Goal: Information Seeking & Learning: Learn about a topic

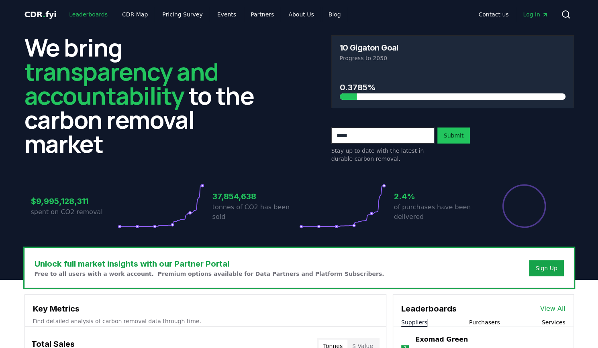
click at [85, 12] on link "Leaderboards" at bounding box center [88, 14] width 51 height 14
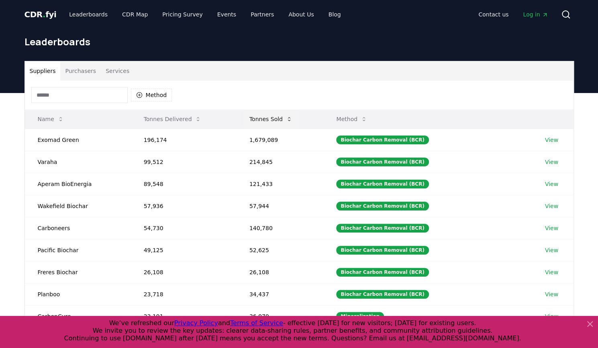
click at [287, 117] on button "Tonnes Sold" at bounding box center [271, 119] width 56 height 16
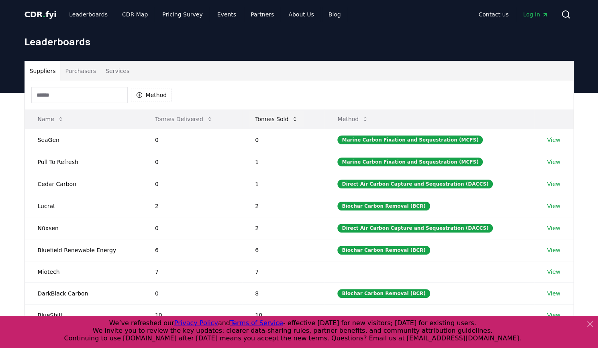
click at [287, 117] on button "Tonnes Sold" at bounding box center [277, 119] width 56 height 16
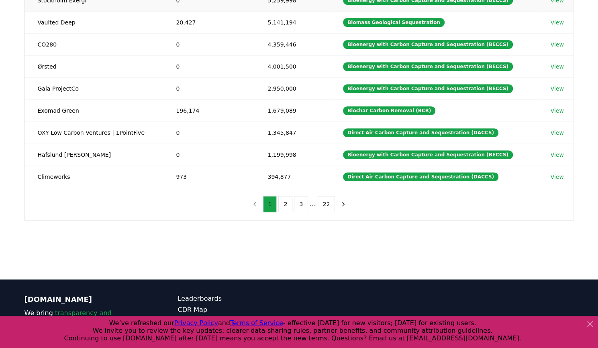
scroll to position [163, 0]
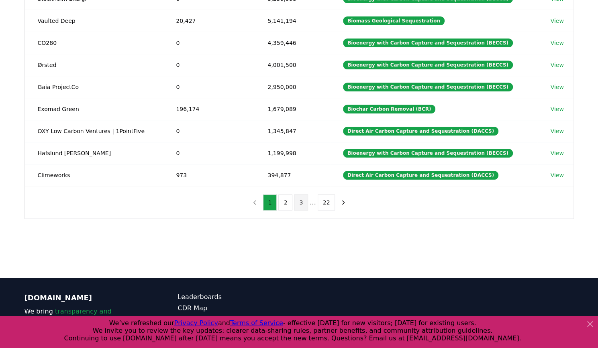
click at [302, 196] on button "3" at bounding box center [301, 203] width 14 height 16
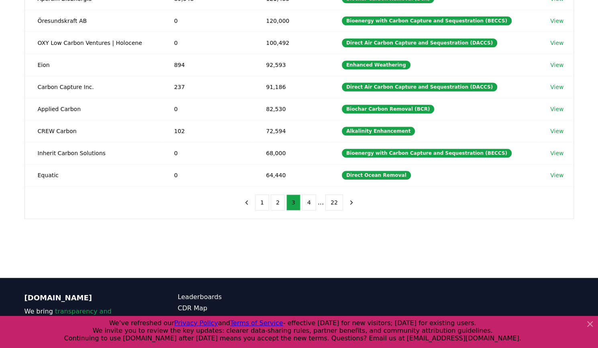
scroll to position [110, 0]
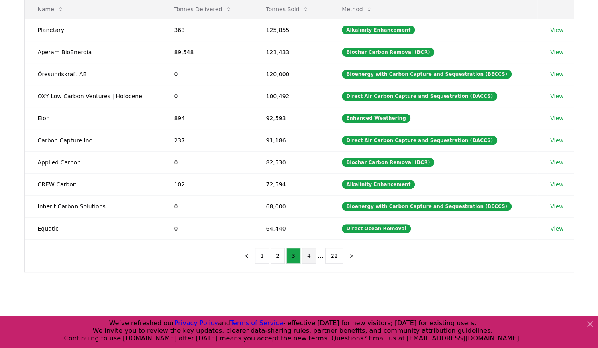
click at [315, 248] on button "4" at bounding box center [309, 256] width 14 height 16
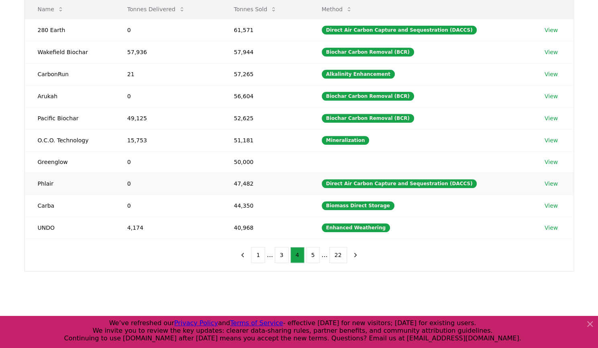
scroll to position [108, 0]
